Goal: Task Accomplishment & Management: Complete application form

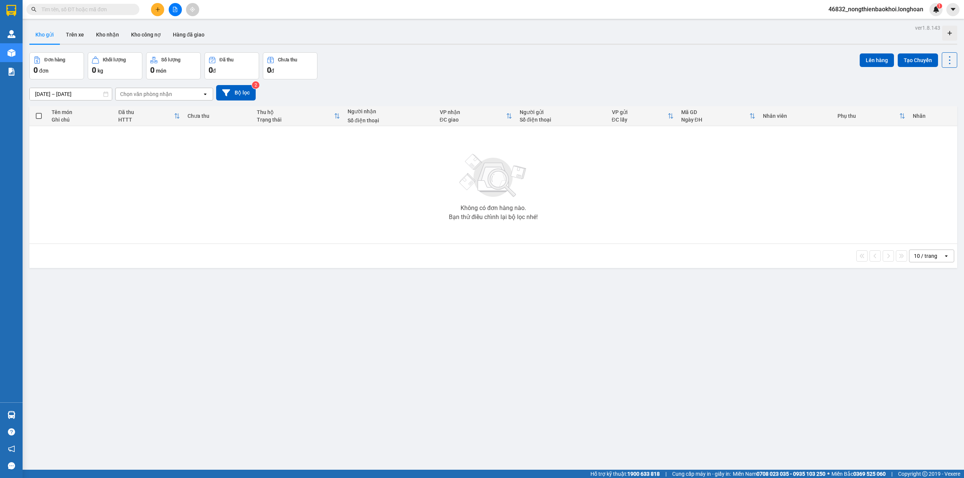
click at [385, 67] on div "Đơn hàng 0 đơn Khối lượng 0 kg Số lượng 0 món Đã thu 0 đ Chưa thu 0 đ Lên hàng …" at bounding box center [493, 65] width 928 height 27
click at [411, 267] on div "10 / trang open" at bounding box center [493, 256] width 928 height 24
click at [398, 62] on div "Đơn hàng 0 đơn Khối lượng 0 kg Số lượng 0 món Đã thu 0 đ Chưa thu 0 đ Lên hàng …" at bounding box center [493, 65] width 928 height 27
click at [360, 50] on div "ver 1.8.143 Kho gửi Trên xe Kho nhận Kho công nợ Hàng đã giao Đơn hàng 0 đơn Kh…" at bounding box center [493, 262] width 934 height 478
click at [323, 9] on div "Kết quả tìm kiếm ( 0 ) Bộ lọc No Data 46832_nongthienbaokhoi.longhoan 1" at bounding box center [482, 9] width 964 height 19
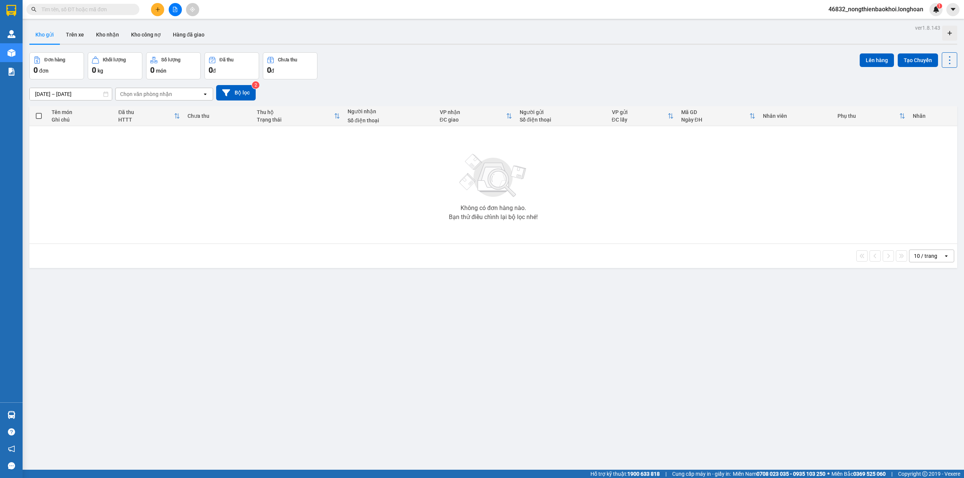
click at [194, 291] on div "ver 1.8.143 Kho gửi Trên xe Kho nhận Kho công nợ Hàng đã giao Đơn hàng 0 đơn Kh…" at bounding box center [493, 262] width 934 height 478
click at [282, 99] on div "[DATE] – [DATE] Press the down arrow key to interact with the calendar and sele…" at bounding box center [493, 92] width 928 height 15
click at [258, 190] on div "Không có đơn hàng nào. Bạn thử điều chỉnh lại bộ lọc nhé!" at bounding box center [493, 184] width 920 height 113
click at [261, 161] on div "Không có đơn hàng nào. Bạn thử điều chỉnh lại bộ lọc nhé!" at bounding box center [493, 184] width 920 height 113
click at [236, 151] on div "Không có đơn hàng nào. Bạn thử điều chỉnh lại bộ lọc nhé!" at bounding box center [493, 184] width 920 height 113
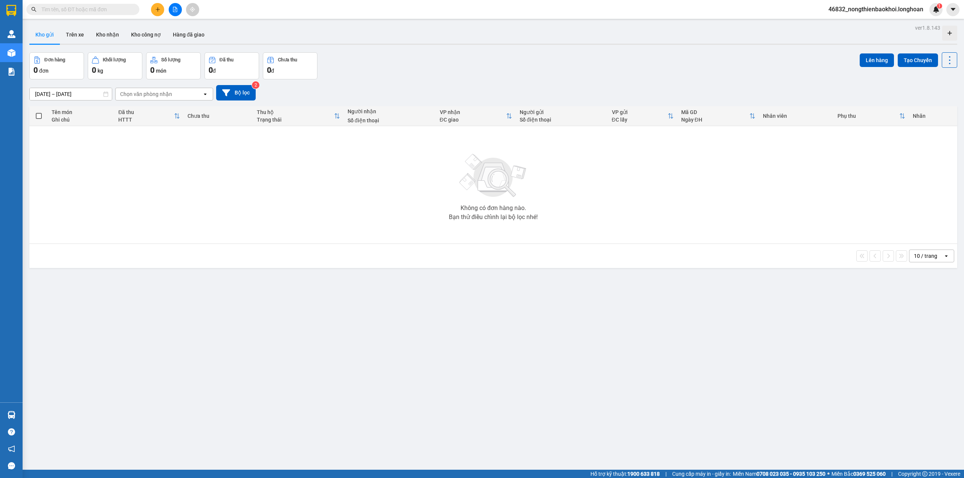
click at [56, 6] on input "text" at bounding box center [85, 9] width 89 height 8
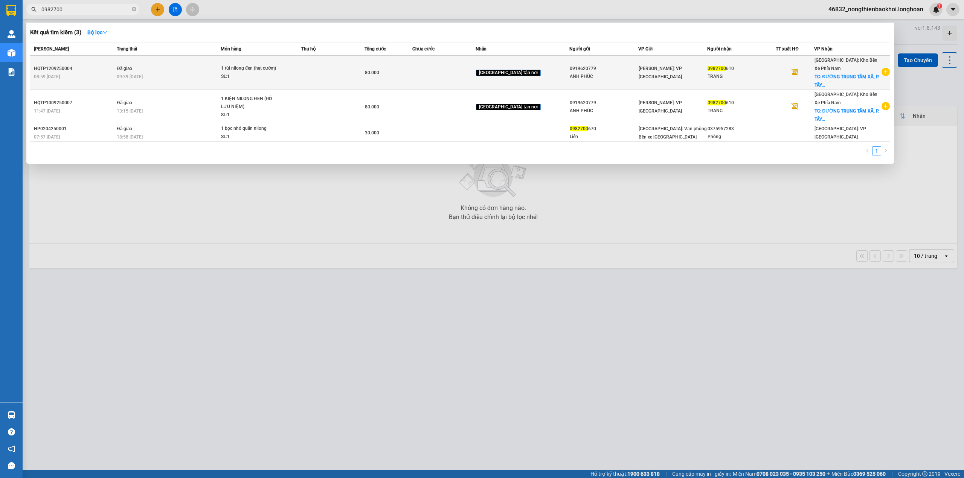
type input "0982700"
click at [221, 65] on td "Đã giao 09:39 [DATE]" at bounding box center [168, 73] width 106 height 34
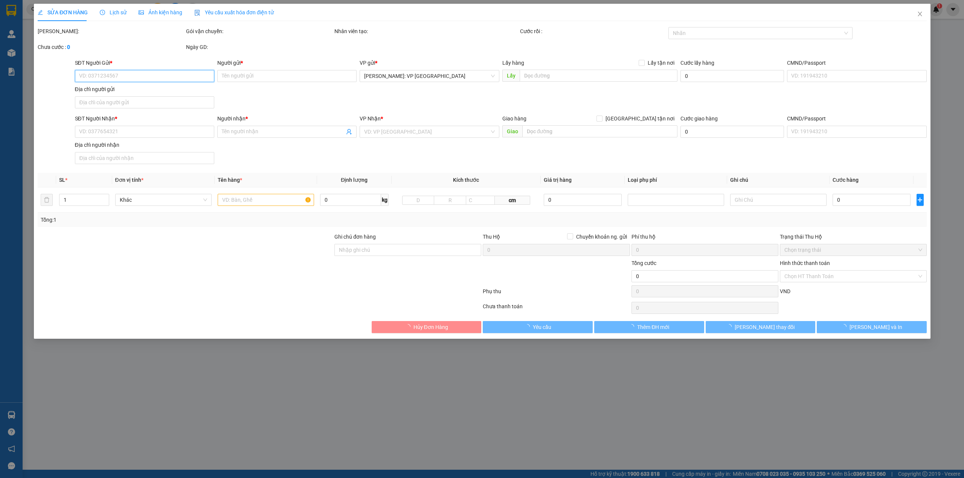
type input "0919620779"
type input "ANH PHÚC"
type input "0982700610"
type input "TRANG"
checkbox input "true"
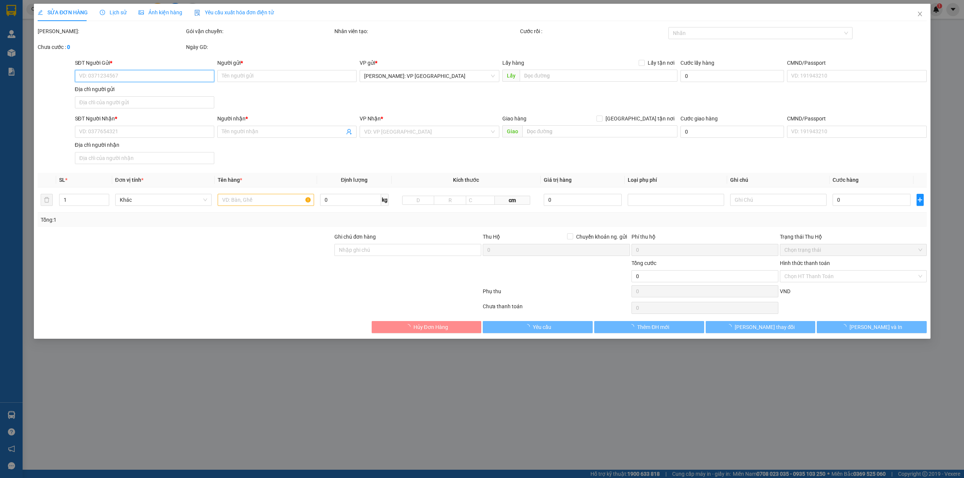
type input "ĐƯỜNG TRUNG TÂM XÃ, P. [GEOGRAPHIC_DATA], [GEOGRAPHIC_DATA], [GEOGRAPHIC_DATA]"
type input "80.000"
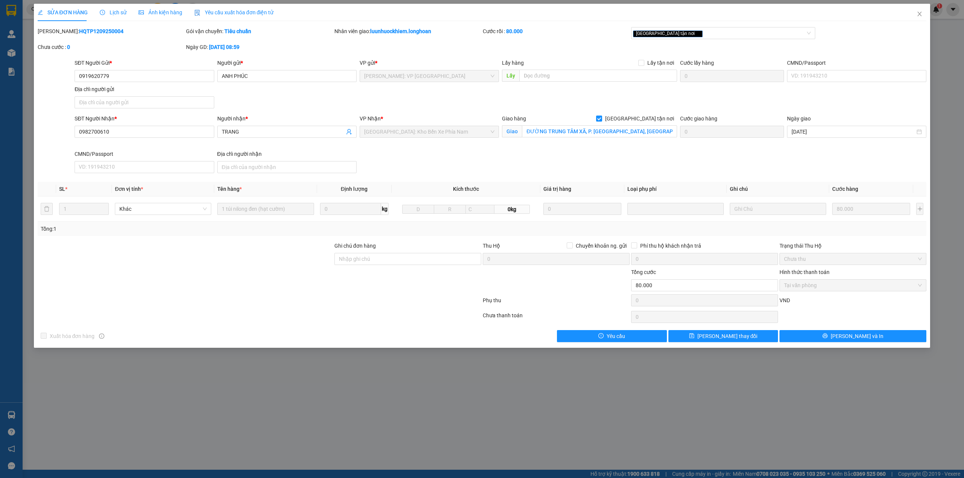
click at [146, 39] on div "[PERSON_NAME]: HQTP1209250004" at bounding box center [111, 35] width 148 height 16
click at [123, 8] on div "Lịch sử" at bounding box center [113, 12] width 27 height 17
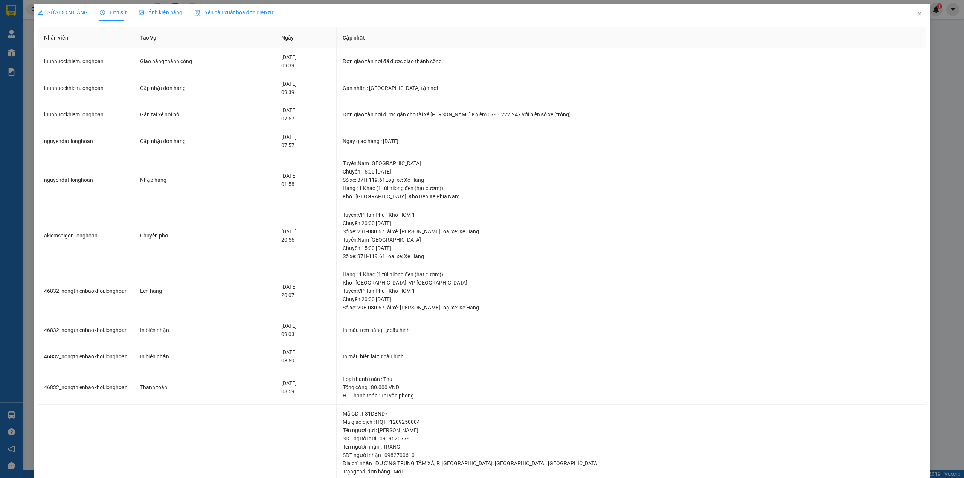
click at [77, 12] on span "SỬA ĐƠN HÀNG" at bounding box center [63, 12] width 50 height 6
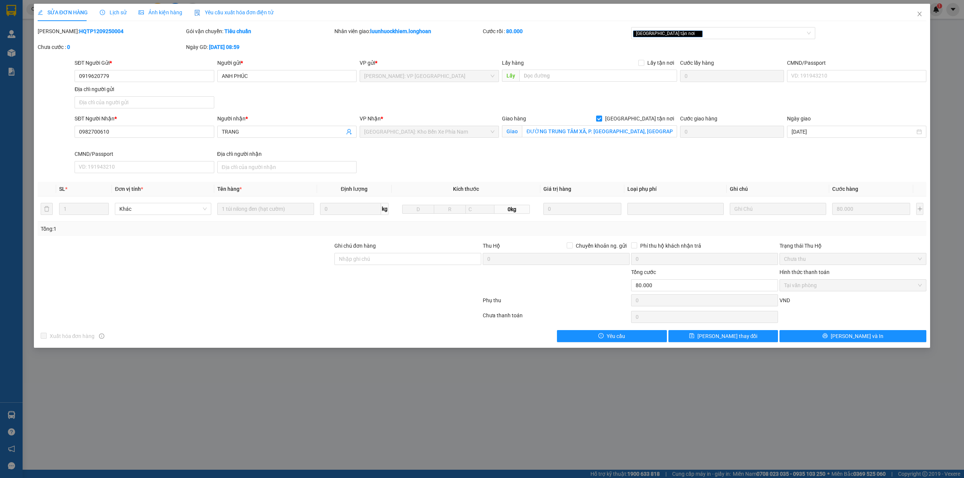
click at [101, 11] on icon "clock-circle" at bounding box center [102, 12] width 5 height 5
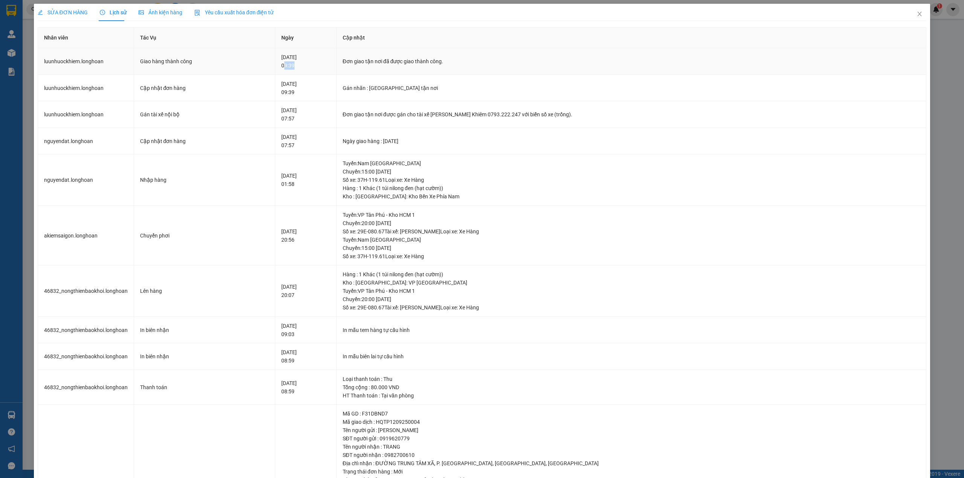
drag, startPoint x: 294, startPoint y: 65, endPoint x: 308, endPoint y: 65, distance: 13.2
click at [308, 65] on div "[DATE] 09:39" at bounding box center [305, 61] width 49 height 17
drag, startPoint x: 294, startPoint y: 67, endPoint x: 312, endPoint y: 66, distance: 17.3
click at [312, 66] on div "[DATE] 09:39" at bounding box center [305, 61] width 49 height 17
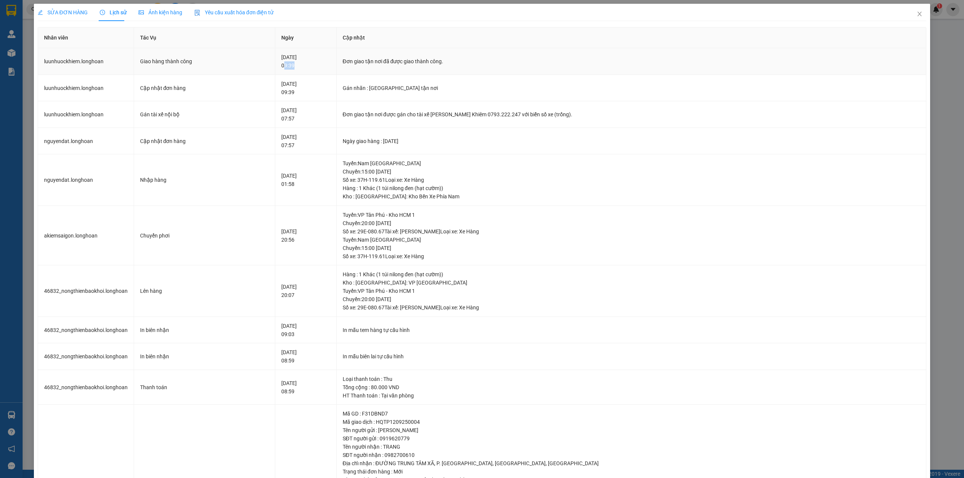
click at [300, 65] on div "[DATE] 09:39" at bounding box center [305, 61] width 49 height 17
click at [299, 64] on div "[DATE] 09:39" at bounding box center [305, 61] width 49 height 17
click at [62, 14] on span "SỬA ĐƠN HÀNG" at bounding box center [63, 12] width 50 height 6
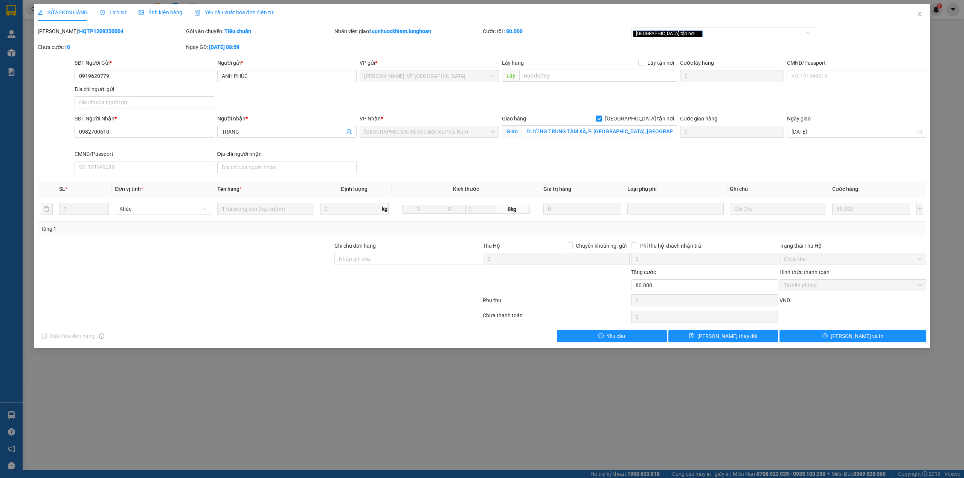
click at [119, 14] on span "Lịch sử" at bounding box center [113, 12] width 27 height 6
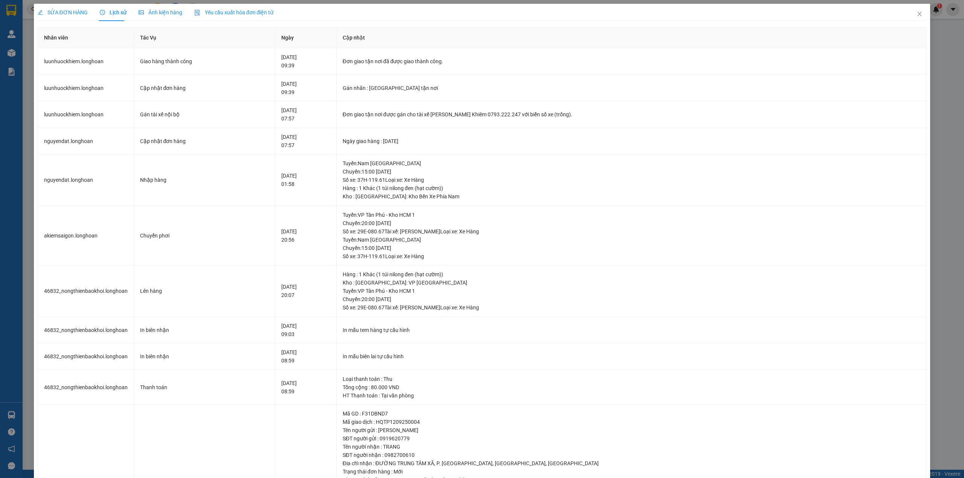
click at [69, 12] on span "SỬA ĐƠN HÀNG" at bounding box center [63, 12] width 50 height 6
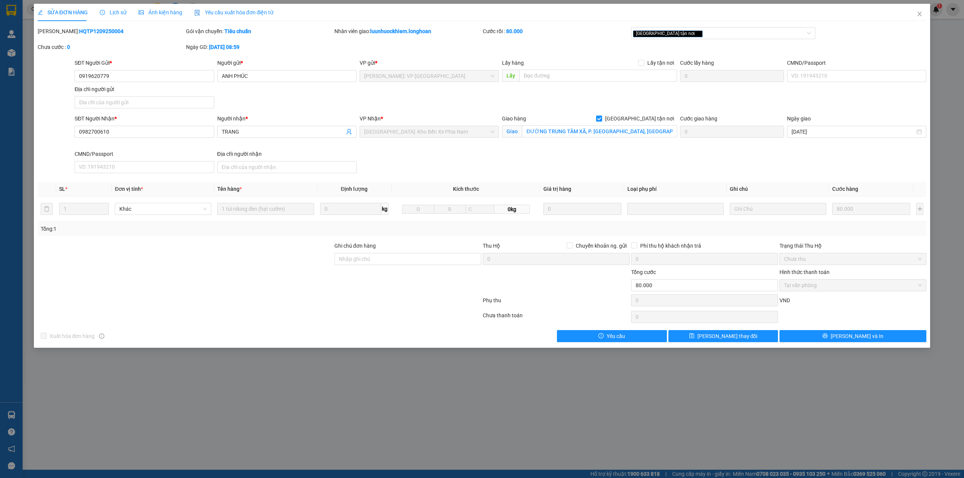
click at [276, 101] on div "SĐT Người Gửi * 0919620779 Người gửi * ANH PHÚC VP gửi * [GEOGRAPHIC_DATA]: VP …" at bounding box center [500, 85] width 855 height 53
click at [222, 279] on div at bounding box center [185, 281] width 297 height 26
click at [248, 285] on div at bounding box center [185, 281] width 297 height 26
click at [245, 285] on div at bounding box center [185, 281] width 297 height 26
click at [248, 276] on div at bounding box center [185, 281] width 297 height 26
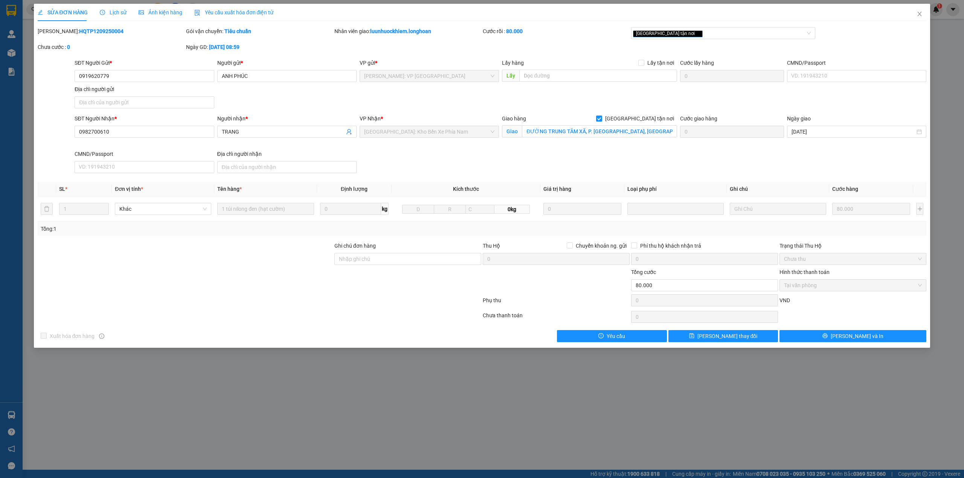
click at [264, 260] on div at bounding box center [185, 255] width 297 height 26
click at [455, 163] on div "SĐT Người Nhận * 0982700610 Người nhận * TRANG VP Nhận * [GEOGRAPHIC_DATA]: Kho…" at bounding box center [500, 145] width 855 height 62
click at [248, 292] on div at bounding box center [185, 281] width 297 height 26
click at [410, 161] on div "SĐT Người Nhận * 0982700610 Người nhận * TRANG VP Nhận * [GEOGRAPHIC_DATA]: Kho…" at bounding box center [500, 145] width 855 height 62
click at [118, 6] on div "Lịch sử" at bounding box center [113, 12] width 27 height 17
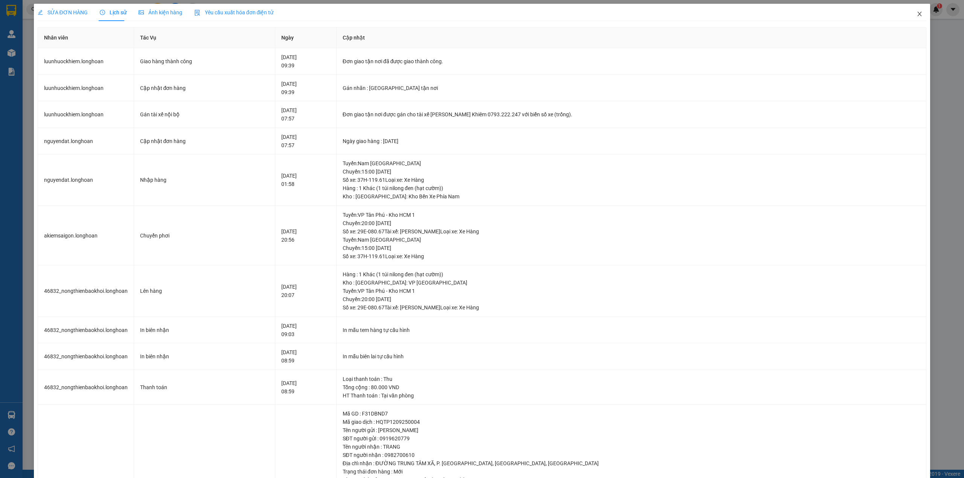
click at [915, 10] on span "Close" at bounding box center [919, 14] width 21 height 21
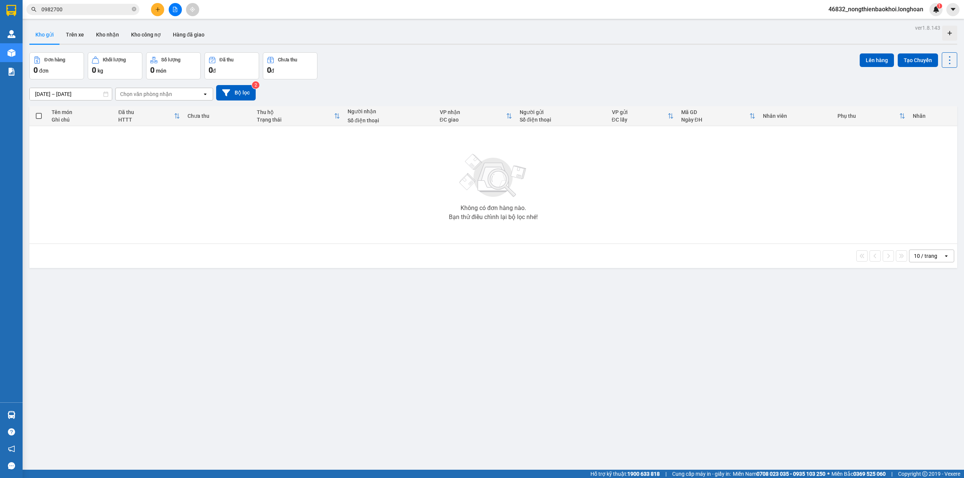
drag, startPoint x: 416, startPoint y: 80, endPoint x: 411, endPoint y: 82, distance: 5.1
click at [414, 80] on div "[DATE] – [DATE] Press the down arrow key to interact with the calendar and sele…" at bounding box center [493, 92] width 928 height 27
drag, startPoint x: 407, startPoint y: 345, endPoint x: 380, endPoint y: 368, distance: 35.5
click at [405, 346] on div "ver 1.8.143 Kho gửi Trên xe Kho nhận Kho công nợ Hàng đã giao Đơn hàng 0 đơn Kh…" at bounding box center [493, 262] width 934 height 478
